Goal: Information Seeking & Learning: Learn about a topic

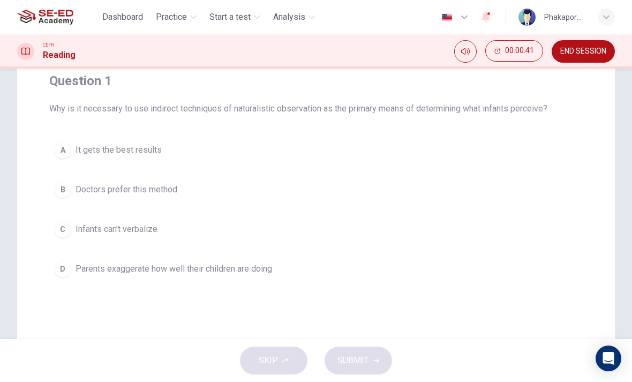
scroll to position [94, 0]
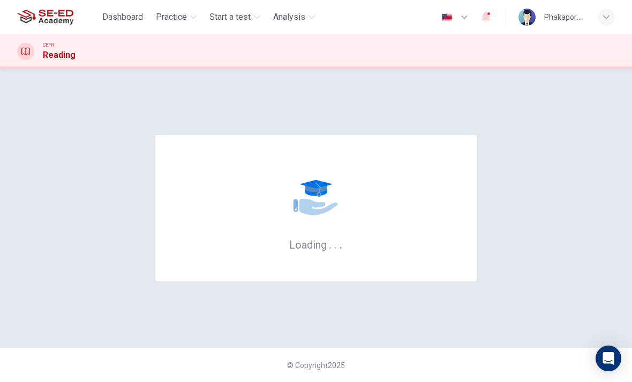
click at [171, 23] on span "Practice" at bounding box center [171, 17] width 31 height 13
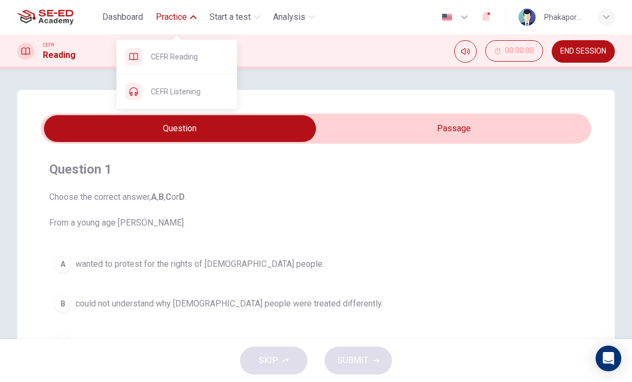
click at [184, 16] on span "Practice" at bounding box center [171, 17] width 31 height 13
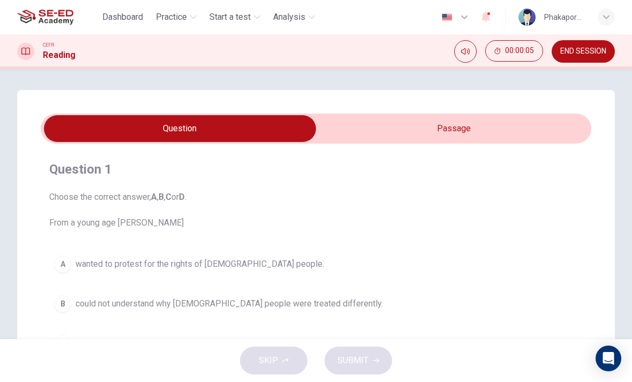
click at [598, 25] on div "Phakaporn Phaengthai" at bounding box center [567, 17] width 96 height 17
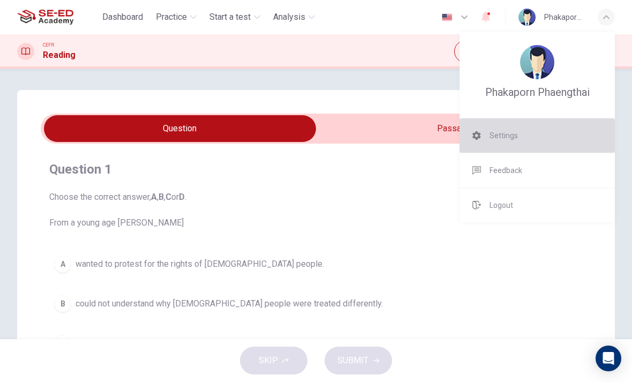
click at [539, 132] on li "Settings" at bounding box center [537, 135] width 155 height 34
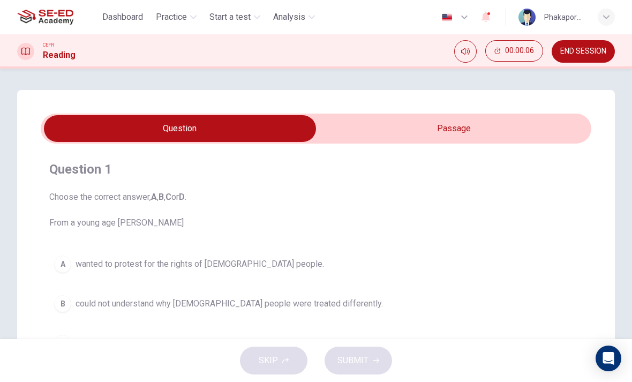
click at [520, 201] on span "Choose the correct answer, A , B , C or D . From a young age Martin Luther King" at bounding box center [316, 210] width 534 height 39
click at [600, 21] on div "button" at bounding box center [606, 17] width 17 height 17
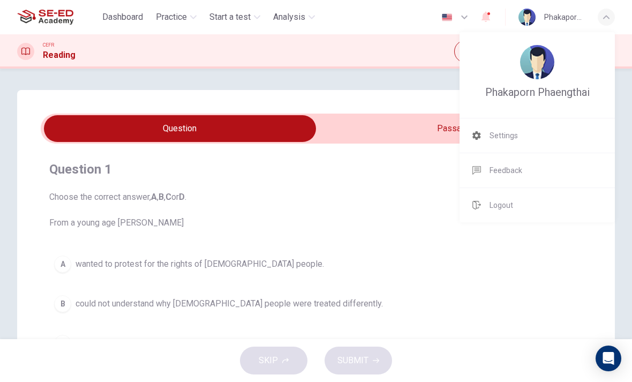
click at [529, 207] on li "Logout" at bounding box center [537, 205] width 155 height 34
